Goal: Go to known website: Access a specific website the user already knows

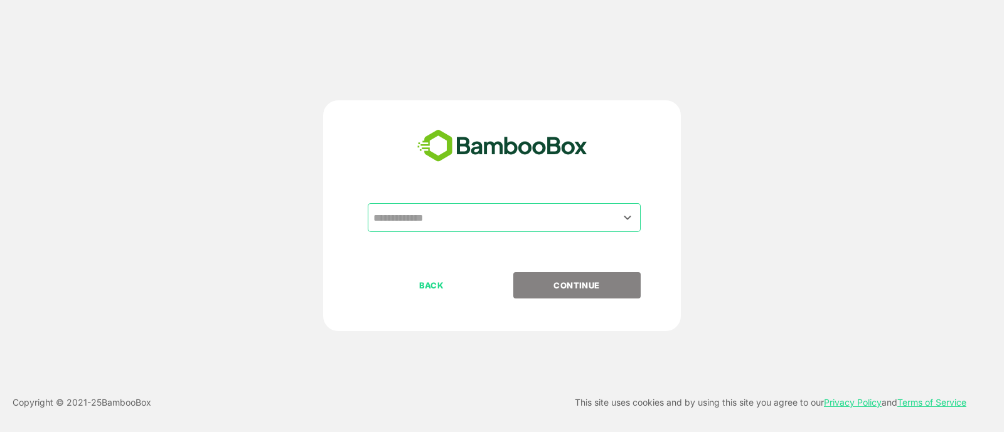
click at [550, 226] on input "text" at bounding box center [504, 218] width 268 height 24
click at [295, 155] on div "​ BACK CONTINUE" at bounding box center [501, 215] width 803 height 231
click at [466, 223] on input "text" at bounding box center [504, 218] width 268 height 24
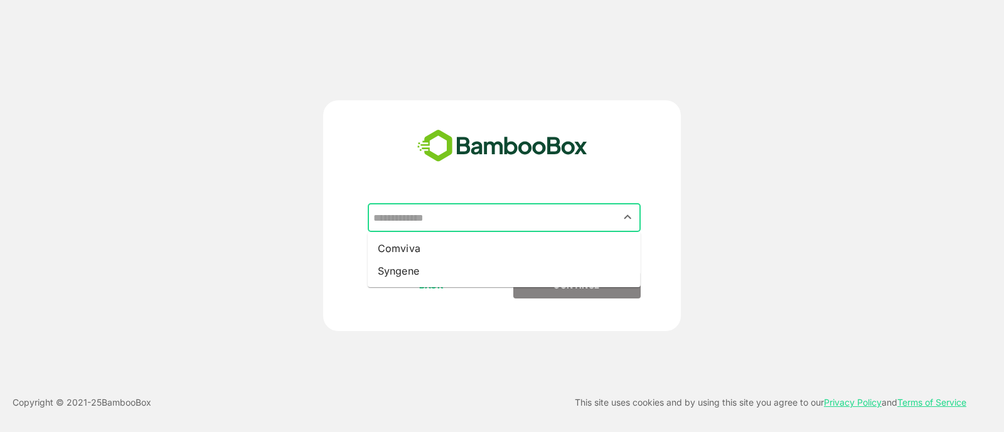
click at [466, 223] on input "text" at bounding box center [504, 218] width 268 height 24
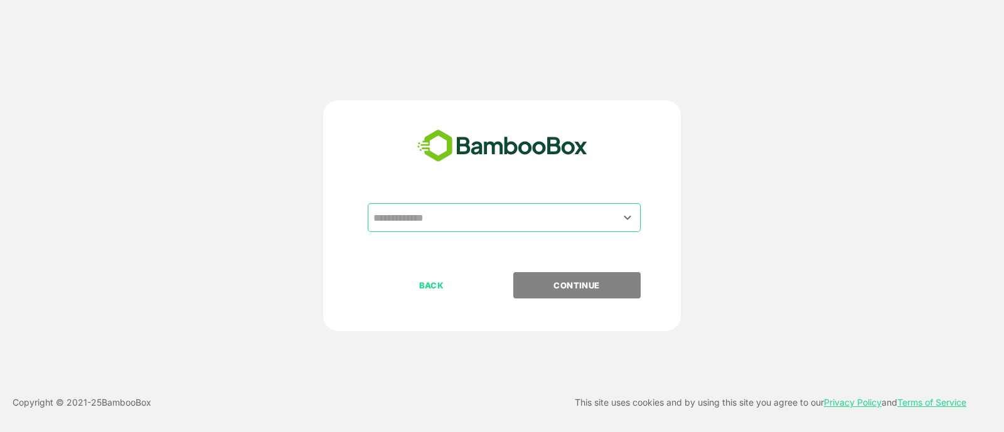
click at [75, 114] on div "​ BACK CONTINUE Copyright © 2021- 25 BambooBox This site uses cookies and by us…" at bounding box center [502, 216] width 1004 height 432
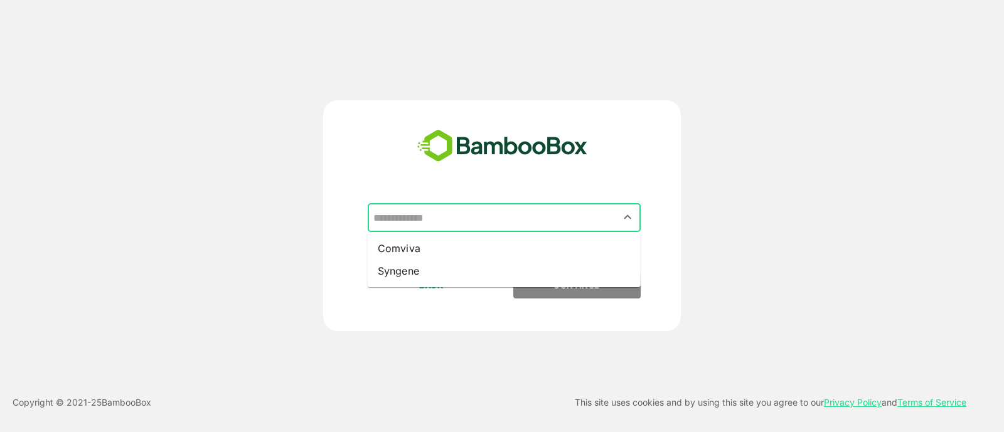
click at [521, 212] on input "text" at bounding box center [504, 218] width 268 height 24
